Goal: Information Seeking & Learning: Learn about a topic

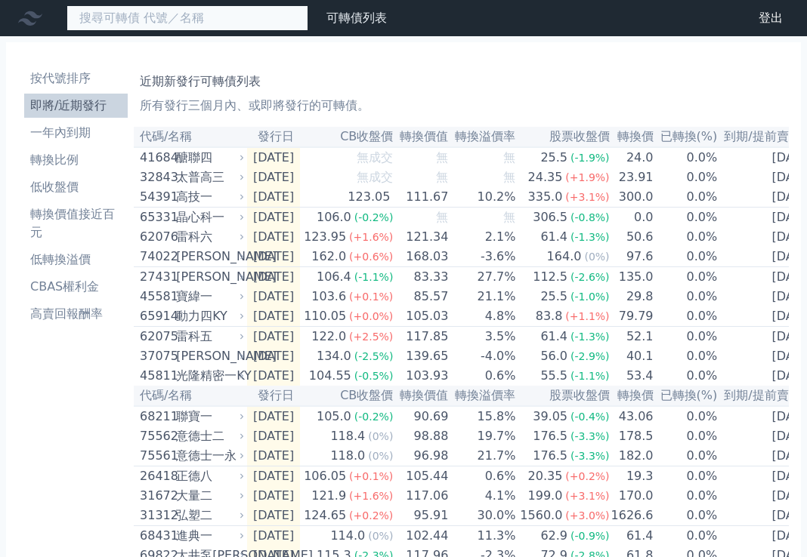
click at [160, 28] on input at bounding box center [187, 18] width 242 height 26
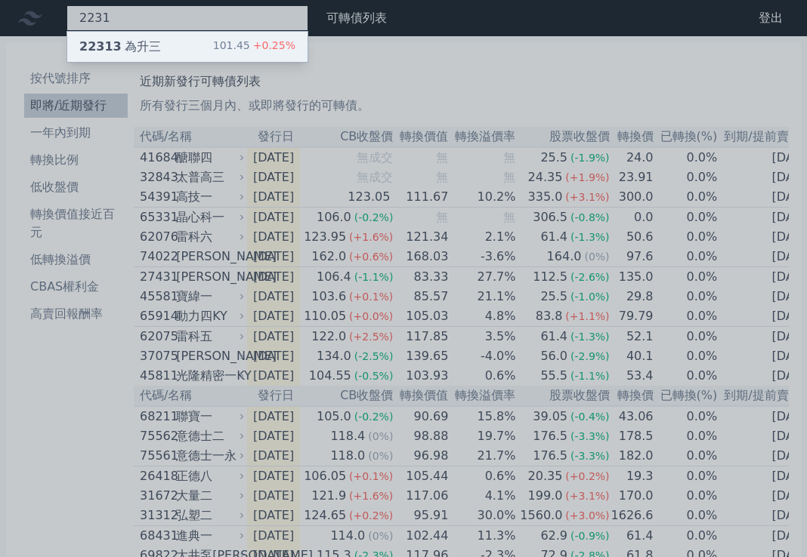
type input "2231"
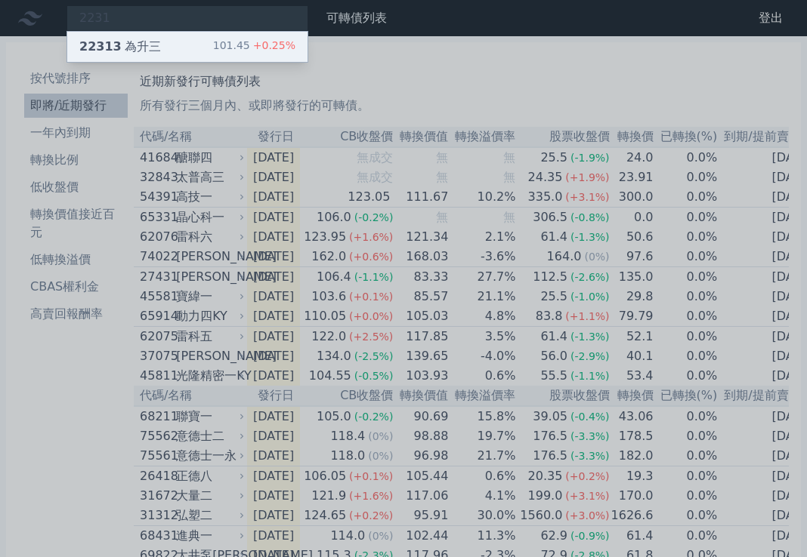
click at [213, 45] on div "101.45 +0.25%" at bounding box center [254, 47] width 82 height 18
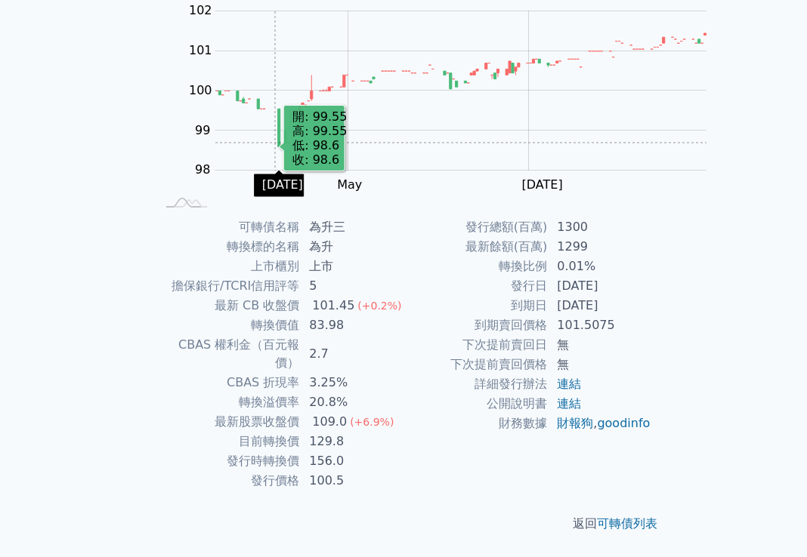
scroll to position [227, 0]
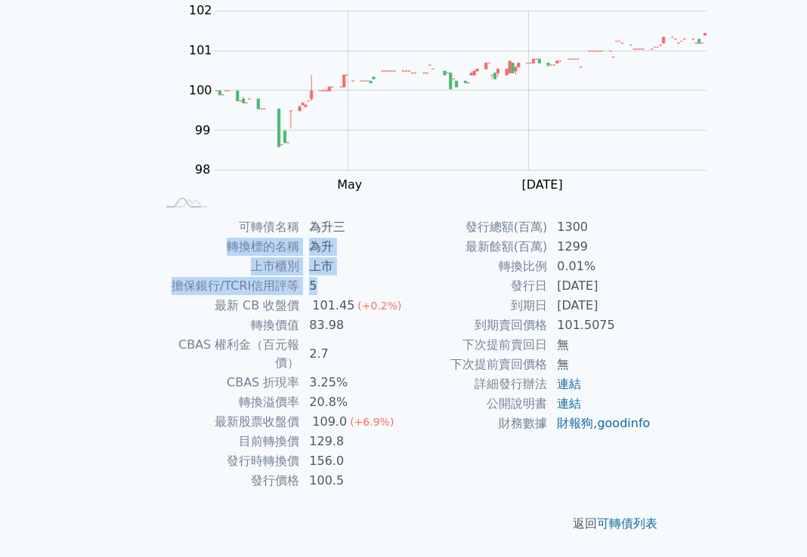
drag, startPoint x: 481, startPoint y: 155, endPoint x: 541, endPoint y: 215, distance: 85.4
click at [403, 218] on tbody "可轉債名稱 為升三 轉換標的名稱 為升 上市櫃別 上市 擔保銀行/TCRI信用評等 5 最新 CB 收盤價 101.45 (+0.2%) 轉換價值 83.98…" at bounding box center [280, 354] width 248 height 273
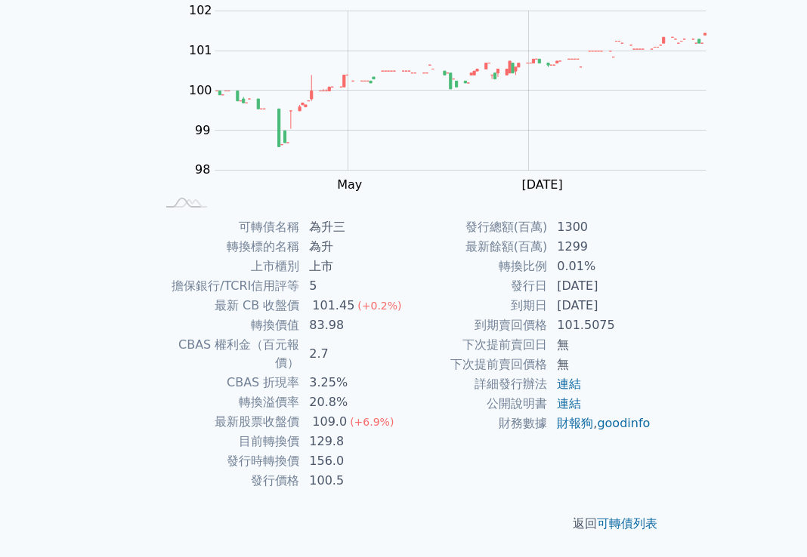
click at [403, 296] on td "101.45 (+0.2%)" at bounding box center [351, 306] width 103 height 20
drag, startPoint x: 359, startPoint y: 380, endPoint x: 521, endPoint y: 381, distance: 161.6
click at [521, 316] on tr "到期日 [DATE]" at bounding box center [527, 306] width 248 height 20
click at [548, 316] on td "[DATE]" at bounding box center [599, 306] width 103 height 20
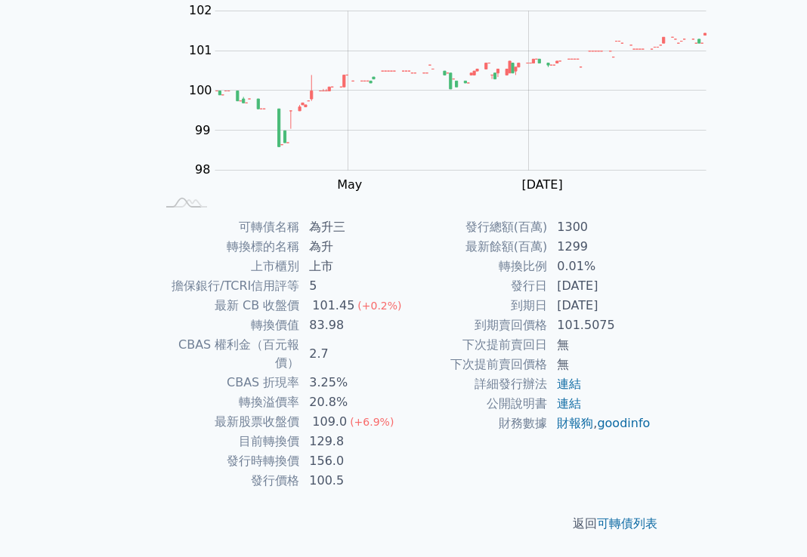
drag, startPoint x: 523, startPoint y: 384, endPoint x: 378, endPoint y: 366, distance: 146.1
click at [403, 366] on tbody "發行總額(百萬) 1300 最新餘額(百萬) 1299 轉換比例 0.01% 發行日 [DATE] 到期日 [DATE] 到期賣回價格 101.5075 下次…" at bounding box center [527, 326] width 248 height 216
click at [548, 296] on td "[DATE]" at bounding box center [599, 286] width 103 height 20
drag, startPoint x: 361, startPoint y: 344, endPoint x: 517, endPoint y: 313, distance: 159.4
click at [517, 313] on tbody "發行總額(百萬) 1300 最新餘額(百萬) 1299 轉換比例 0.01% 發行日 [DATE] 到期日 [DATE] 到期賣回價格 101.5075 下次…" at bounding box center [527, 326] width 248 height 216
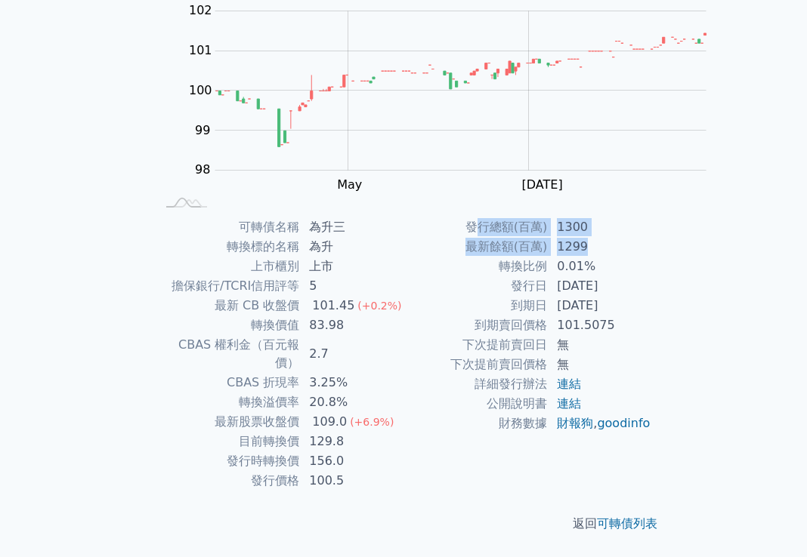
drag, startPoint x: 343, startPoint y: 313, endPoint x: 509, endPoint y: 331, distance: 167.1
click at [509, 331] on tbody "發行總額(百萬) 1300 最新餘額(百萬) 1299 轉換比例 0.01% 發行日 [DATE] 到期日 [DATE] 到期賣回價格 101.5075 下次…" at bounding box center [527, 326] width 248 height 216
click at [548, 257] on td "1299" at bounding box center [599, 247] width 103 height 20
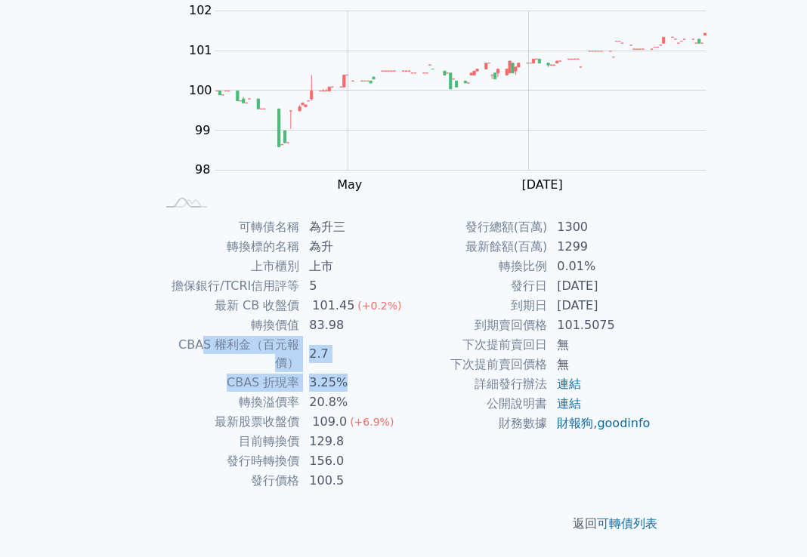
drag, startPoint x: 440, startPoint y: 217, endPoint x: 302, endPoint y: 201, distance: 139.1
click at [302, 218] on tbody "可轉債名稱 為升三 轉換標的名稱 為升 上市櫃別 上市 擔保銀行/TCRI信用評等 5 最新 CB 收盤價 101.45 (+0.2%) 轉換價值 83.98…" at bounding box center [280, 354] width 248 height 273
click at [300, 335] on td "CBAS 權利金（百元報價）" at bounding box center [228, 354] width 144 height 38
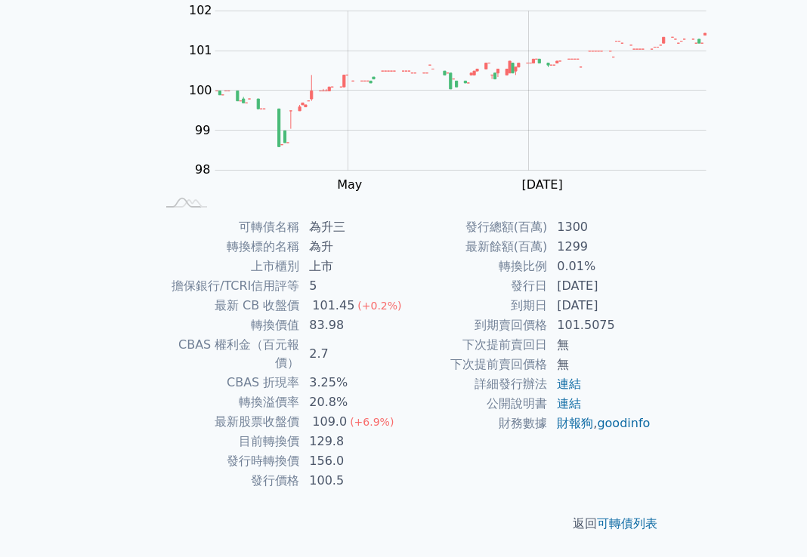
click at [295, 335] on td "CBAS 權利金（百元報價）" at bounding box center [228, 354] width 144 height 38
drag, startPoint x: 310, startPoint y: 209, endPoint x: 514, endPoint y: 218, distance: 204.1
click at [403, 219] on tbody "可轉債名稱 為升三 轉換標的名稱 為升 上市櫃別 上市 擔保銀行/TCRI信用評等 5 最新 CB 收盤價 101.45 (+0.2%) 轉換價值 83.98…" at bounding box center [280, 354] width 248 height 273
click at [403, 373] on td "3.25%" at bounding box center [351, 383] width 103 height 20
drag, startPoint x: 358, startPoint y: 127, endPoint x: 380, endPoint y: 129, distance: 22.0
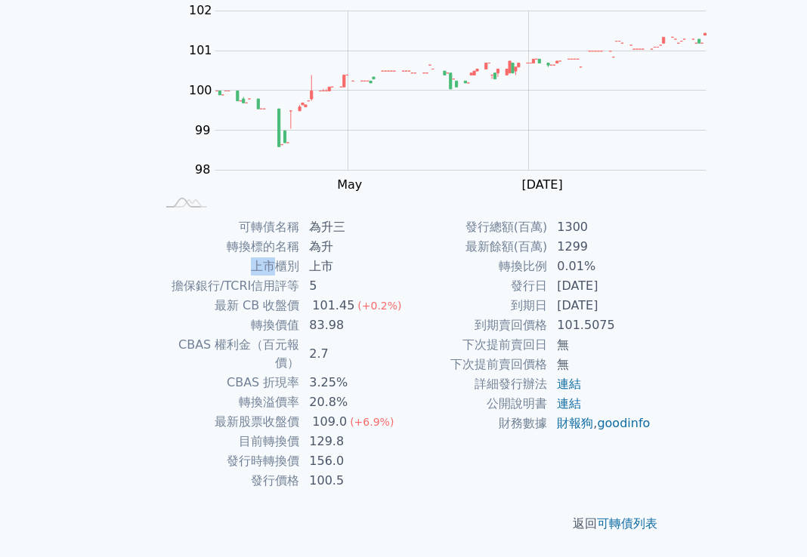
click at [300, 257] on td "上市櫃別" at bounding box center [228, 267] width 144 height 20
click at [300, 276] on td "擔保銀行/TCRI信用評等" at bounding box center [228, 286] width 144 height 20
drag, startPoint x: 363, startPoint y: 143, endPoint x: 418, endPoint y: 138, distance: 54.6
click at [403, 276] on tr "擔保銀行/TCRI信用評等 5" at bounding box center [280, 286] width 248 height 20
click at [403, 276] on td "5" at bounding box center [351, 286] width 103 height 20
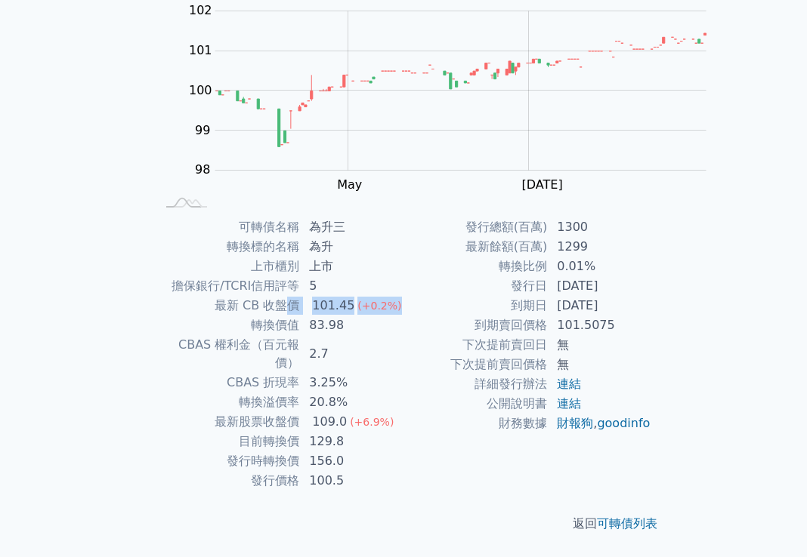
drag, startPoint x: 391, startPoint y: 156, endPoint x: 508, endPoint y: 162, distance: 117.2
click at [403, 296] on tr "最新 CB 收盤價 101.45 (+0.2%)" at bounding box center [280, 306] width 248 height 20
click at [403, 296] on td "101.45 (+0.2%)" at bounding box center [351, 306] width 103 height 20
drag, startPoint x: 479, startPoint y: 174, endPoint x: 344, endPoint y: 171, distance: 135.2
click at [344, 316] on tr "轉換價值 83.98" at bounding box center [280, 326] width 248 height 20
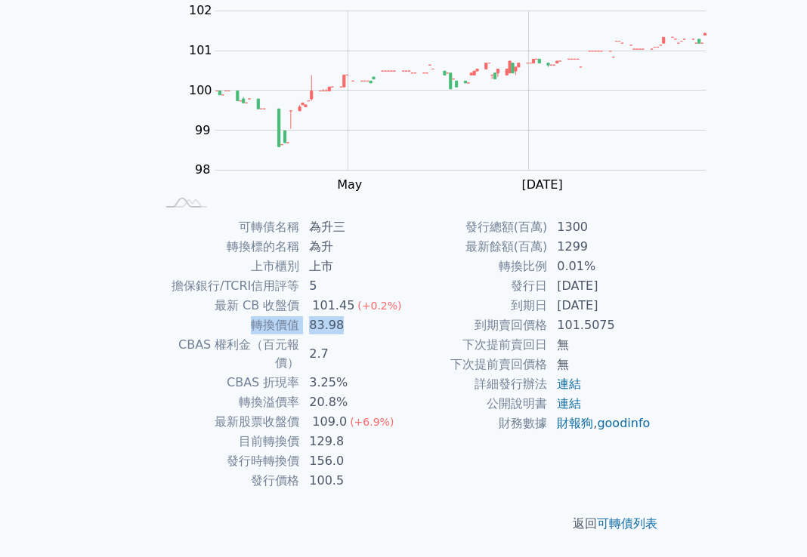
click at [300, 316] on td "轉換價值" at bounding box center [228, 326] width 144 height 20
drag, startPoint x: 263, startPoint y: 191, endPoint x: 544, endPoint y: 200, distance: 281.1
click at [403, 335] on tr "CBAS 權利金（百元報價） 2.7" at bounding box center [280, 354] width 248 height 38
drag, startPoint x: 355, startPoint y: 230, endPoint x: 482, endPoint y: 227, distance: 126.9
click at [403, 393] on tr "轉換溢價率 20.8%" at bounding box center [280, 403] width 248 height 20
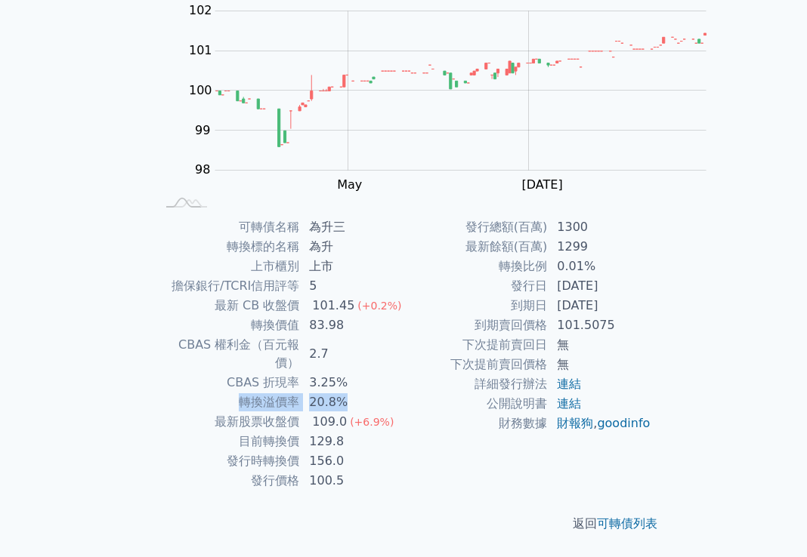
click at [403, 393] on td "20.8%" at bounding box center [351, 403] width 103 height 20
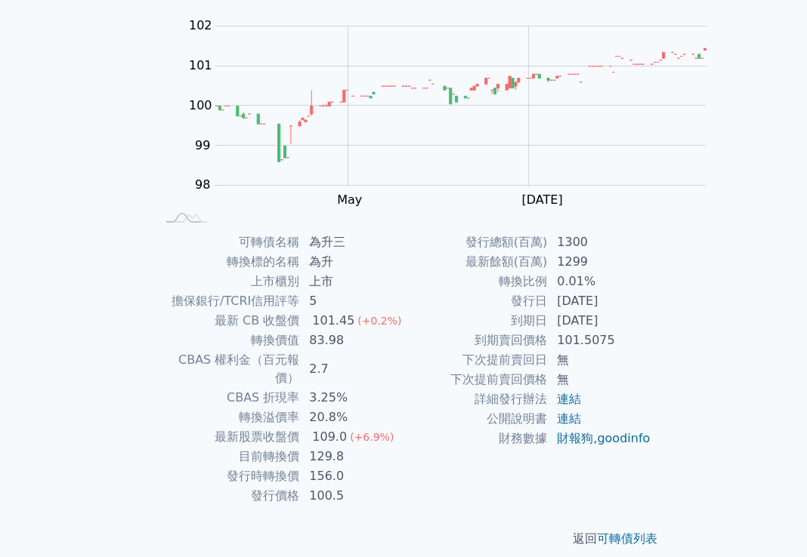
scroll to position [0, 0]
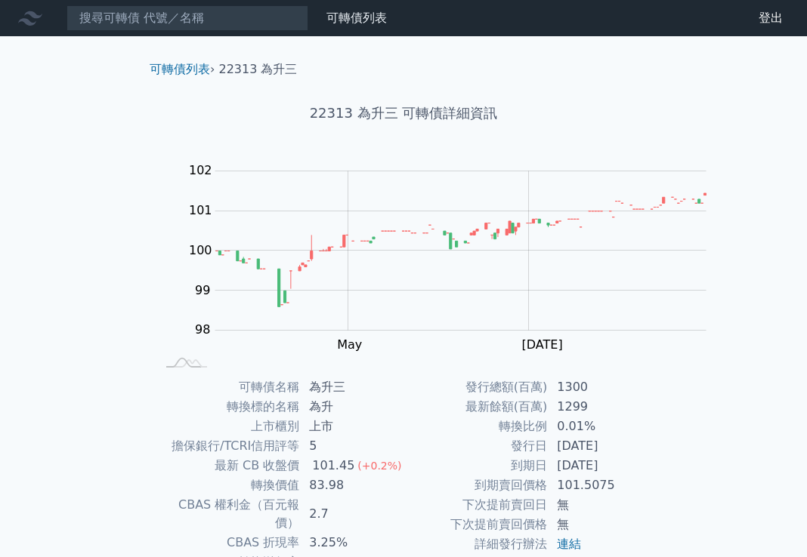
click at [103, 66] on div "可轉債列表 財務數據 可轉債列表 財務數據 登出 登出 可轉債列表 › 22313 為升三 22313 為升三 可轉債詳細資訊 Zoom Out 100.0 …" at bounding box center [403, 358] width 807 height 717
click at [30, 18] on icon at bounding box center [30, 18] width 24 height 14
click at [24, 17] on icon at bounding box center [30, 18] width 24 height 24
click at [769, 18] on div "可轉債列表 財務數據 登出 登出" at bounding box center [769, 18] width 76 height 24
click at [0, 0] on icon at bounding box center [0, 0] width 0 height 0
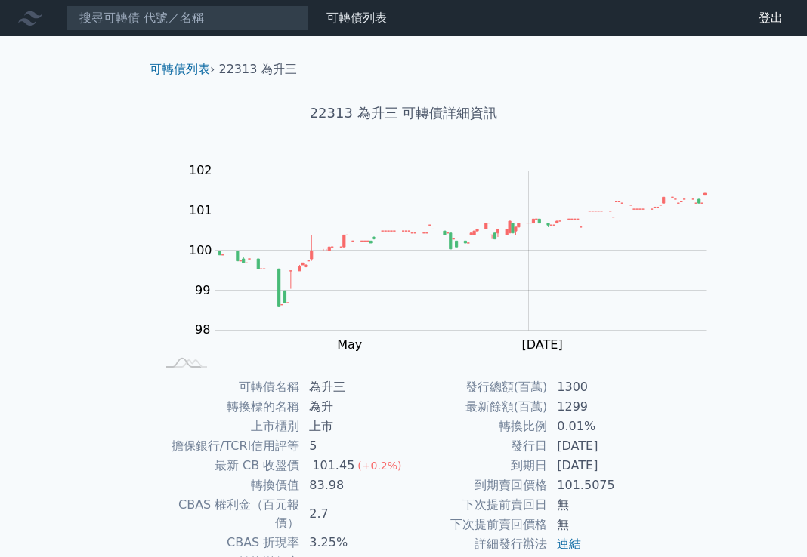
click at [0, 0] on link "可轉債列表" at bounding box center [0, 0] width 0 height 0
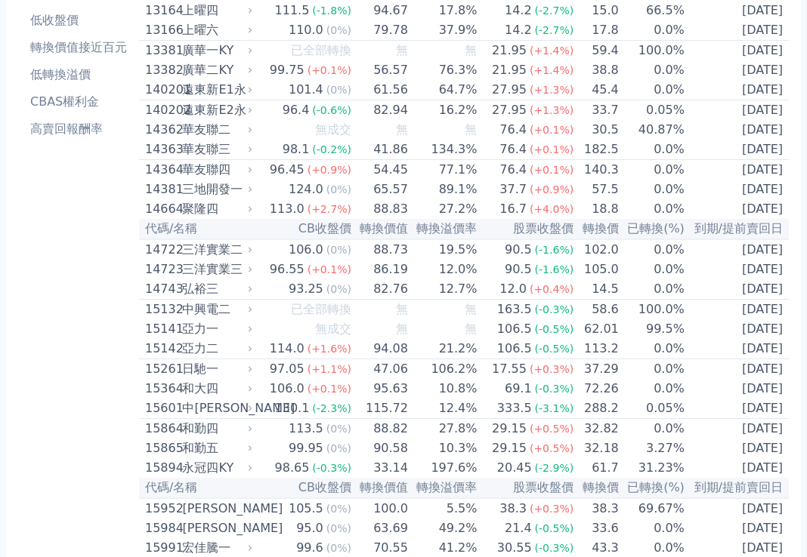
scroll to position [140, 0]
